Goal: Navigation & Orientation: Find specific page/section

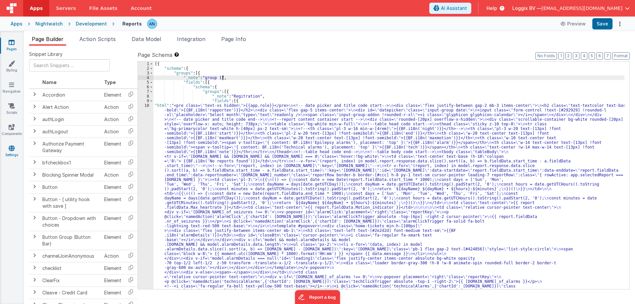
click at [11, 152] on link "Settings" at bounding box center [12, 151] width 24 height 13
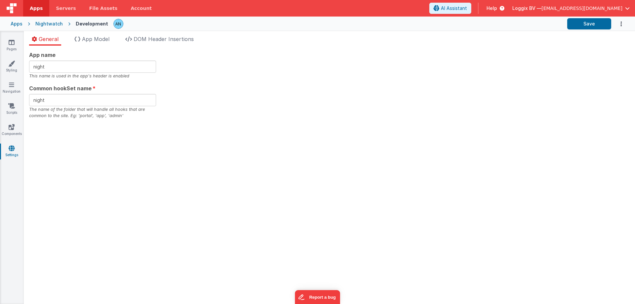
click at [87, 43] on li "App Model" at bounding box center [92, 40] width 40 height 11
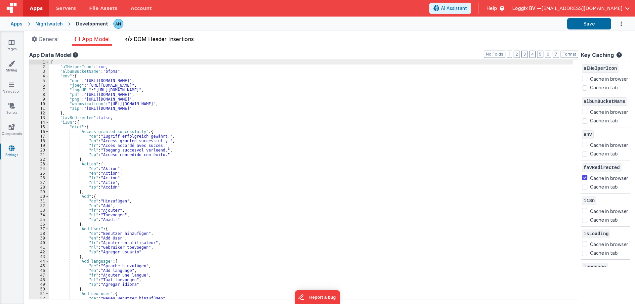
click at [154, 44] on li "DOM Header Insertions" at bounding box center [160, 40] width 74 height 11
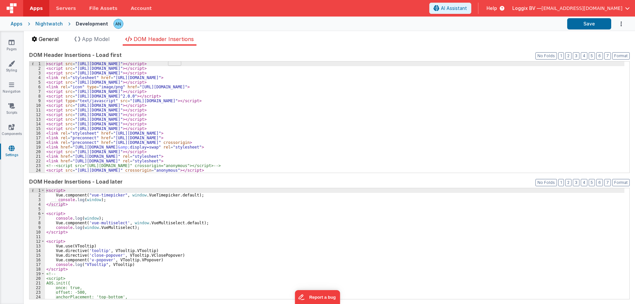
click at [46, 45] on li "General" at bounding box center [45, 40] width 32 height 11
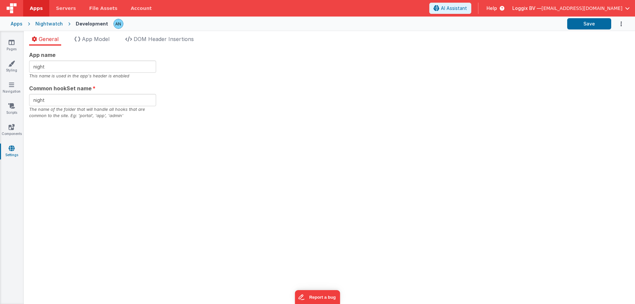
click at [32, 8] on span "Apps" at bounding box center [36, 8] width 13 height 7
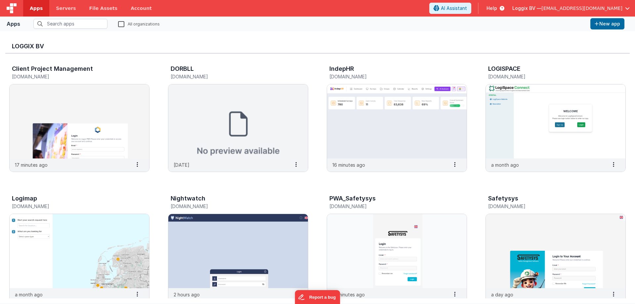
click at [541, 7] on span "Loggix BV —" at bounding box center [526, 8] width 29 height 7
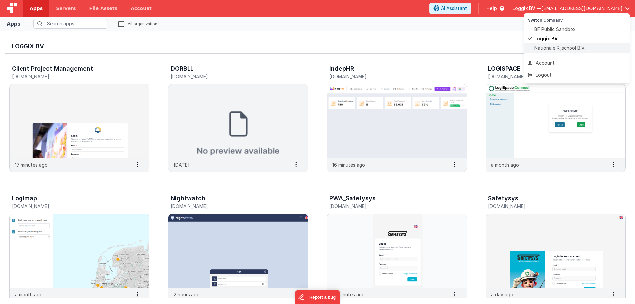
click at [547, 48] on span "Nationale Rijschool B.V." at bounding box center [559, 48] width 51 height 7
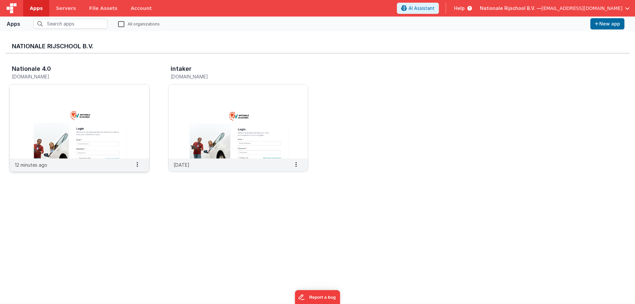
click at [101, 130] on img at bounding box center [80, 121] width 140 height 74
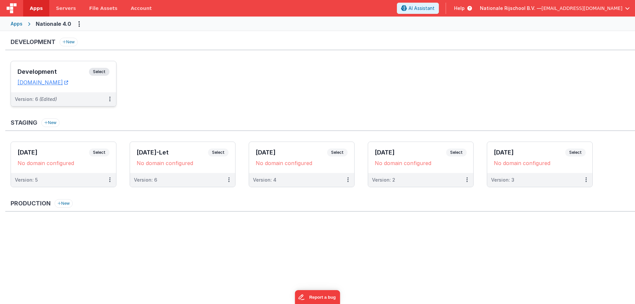
click at [103, 72] on span "Select" at bounding box center [99, 72] width 20 height 8
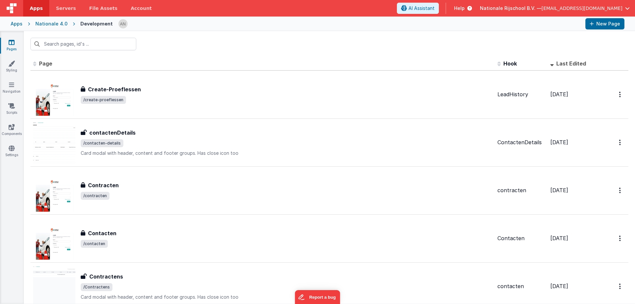
click at [231, 45] on div at bounding box center [329, 44] width 611 height 26
click at [12, 130] on icon at bounding box center [12, 127] width 6 height 7
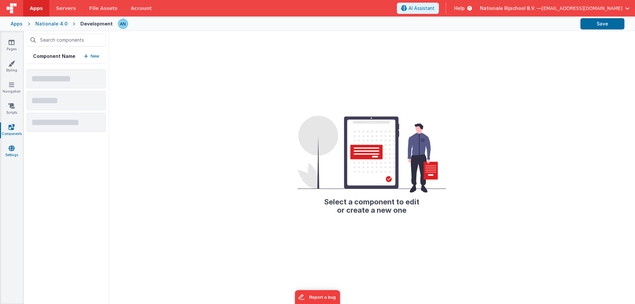
click at [11, 149] on icon at bounding box center [12, 148] width 6 height 7
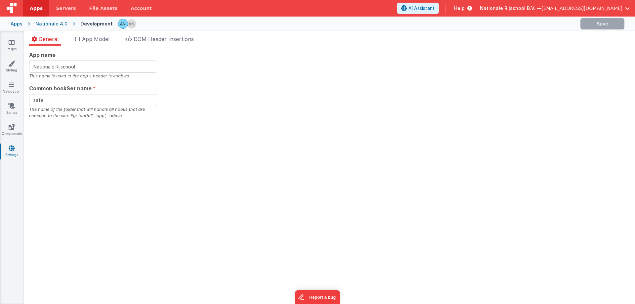
click at [28, 3] on link "Apps" at bounding box center [36, 8] width 26 height 17
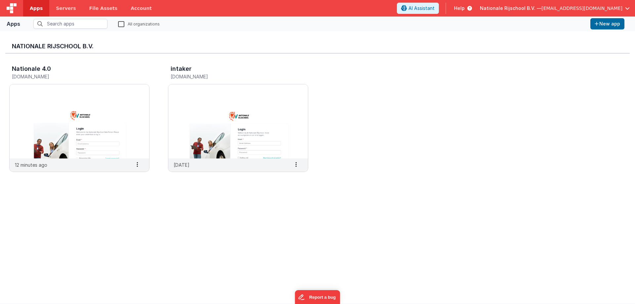
click at [312, 222] on div "Nationale Rijschool B.V. Nationale 4.0 nr.clientportal.cloud 12 minutes ago Set…" at bounding box center [317, 167] width 624 height 262
click at [84, 109] on img at bounding box center [80, 121] width 140 height 74
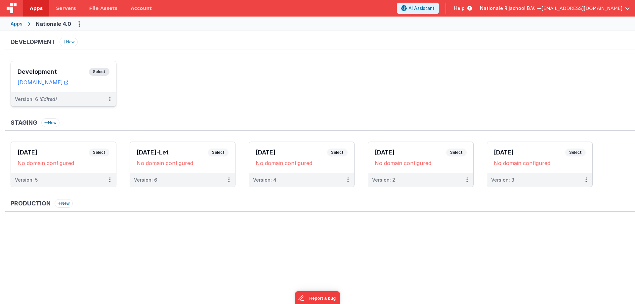
click at [98, 73] on span "Select" at bounding box center [99, 72] width 20 height 8
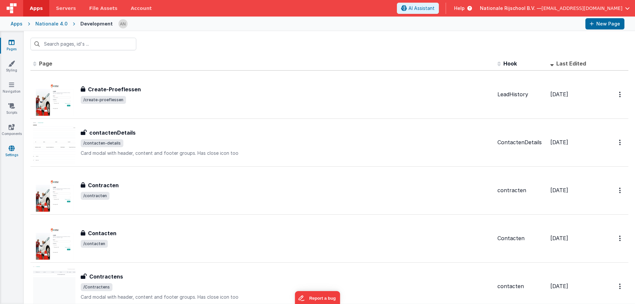
drag, startPoint x: 18, startPoint y: 143, endPoint x: 17, endPoint y: 146, distance: 3.6
click at [18, 143] on div "Pages Styling Navigation Scripts Components Settings" at bounding box center [12, 167] width 24 height 272
click at [13, 148] on icon at bounding box center [12, 148] width 6 height 7
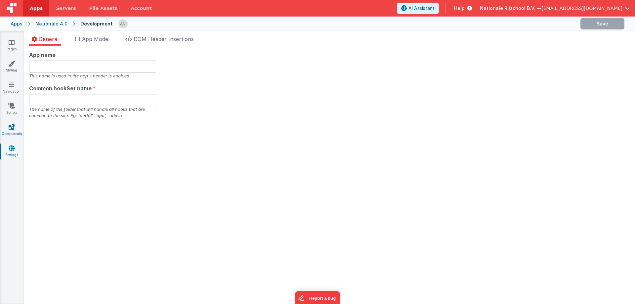
type input "Nationale Rijschool"
type input "nr"
click at [10, 42] on icon at bounding box center [12, 42] width 6 height 7
